Goal: Information Seeking & Learning: Learn about a topic

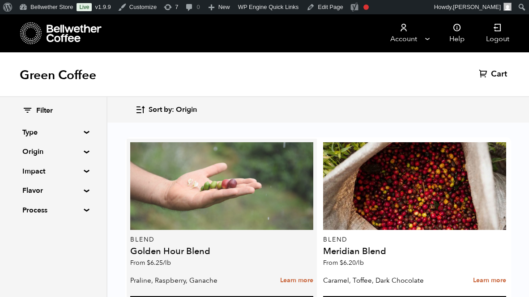
scroll to position [21, 0]
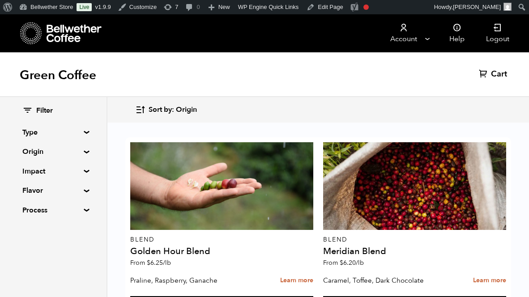
click at [55, 153] on summary "Origin" at bounding box center [53, 151] width 62 height 11
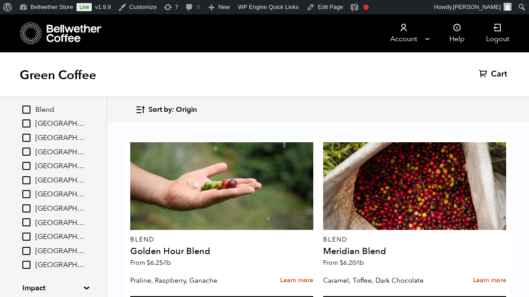
scroll to position [59, 0]
click at [28, 211] on input "[GEOGRAPHIC_DATA]" at bounding box center [26, 209] width 8 height 8
checkbox input "true"
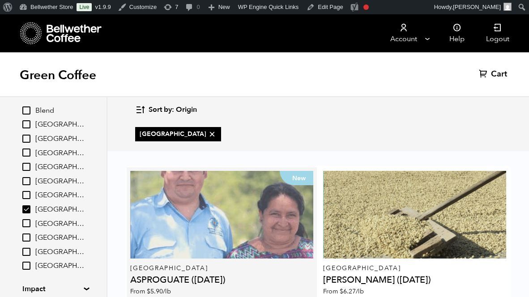
scroll to position [76, 0]
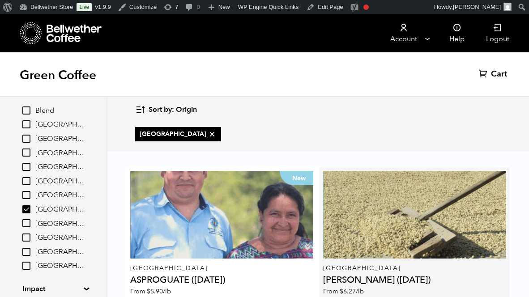
click at [408, 265] on p "[GEOGRAPHIC_DATA]" at bounding box center [414, 268] width 183 height 6
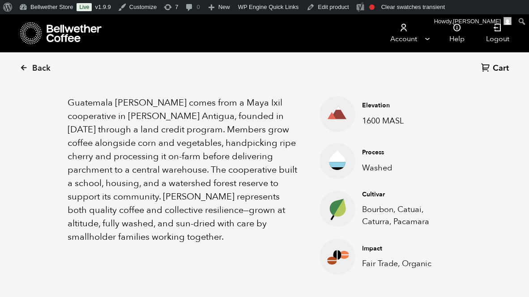
scroll to position [304, 0]
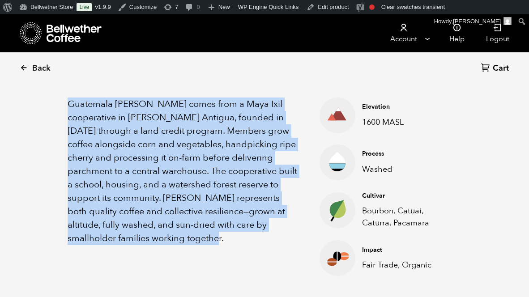
drag, startPoint x: 66, startPoint y: 102, endPoint x: 105, endPoint y: 243, distance: 146.3
click at [105, 243] on div "About this coffee [GEOGRAPHIC_DATA] [PERSON_NAME] comes from a Maya Ixil cooper…" at bounding box center [264, 173] width 438 height 265
copy p "Guatemala [PERSON_NAME] comes from a Maya Ixil cooperative in [PERSON_NAME] Ant…"
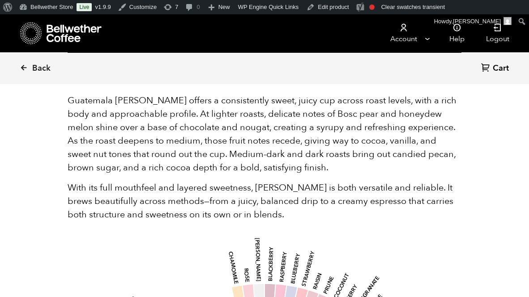
scroll to position [583, 0]
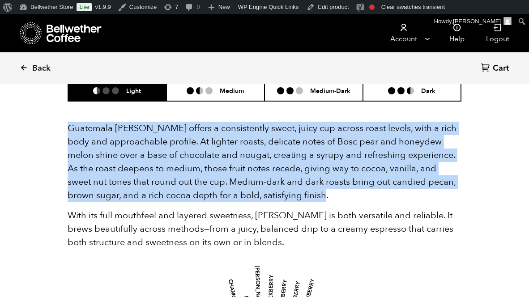
drag, startPoint x: 64, startPoint y: 125, endPoint x: 301, endPoint y: 201, distance: 249.0
copy p "Guatemala [PERSON_NAME] offers a consistently sweet, juicy cup across roast lev…"
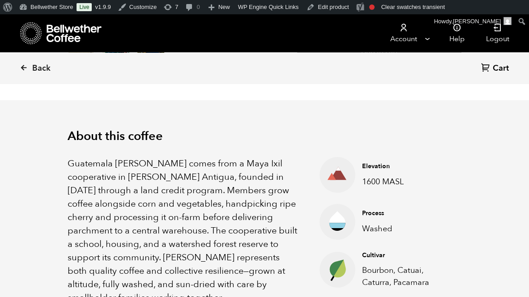
scroll to position [245, 0]
